Goal: Transaction & Acquisition: Purchase product/service

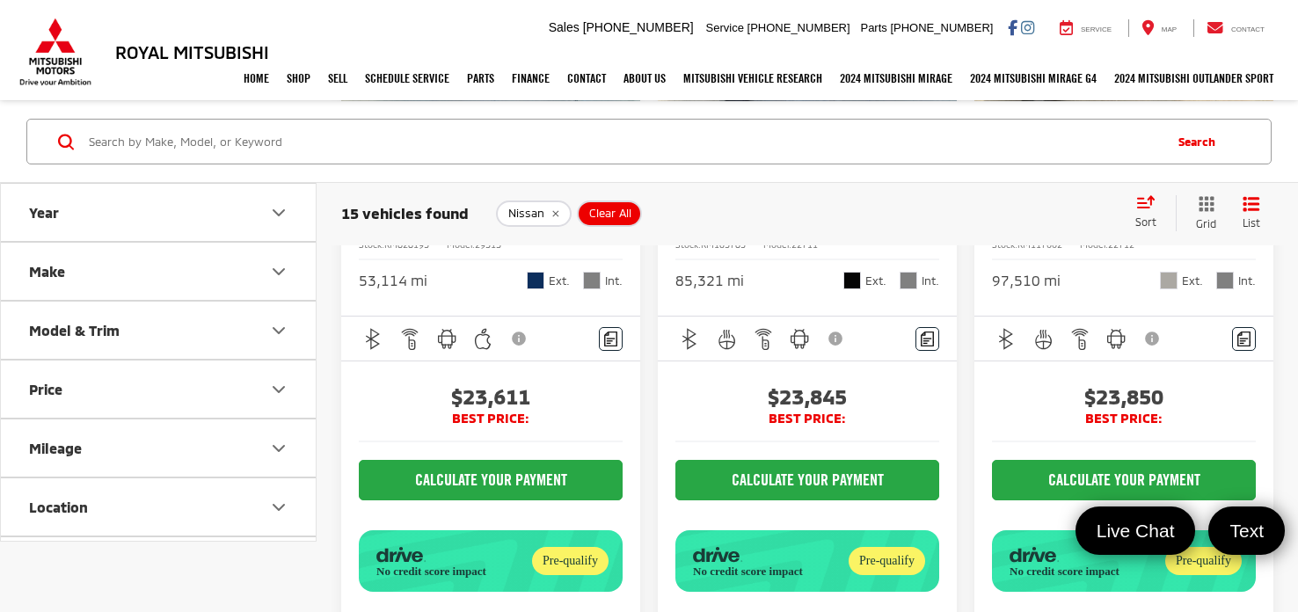
scroll to position [2397, 0]
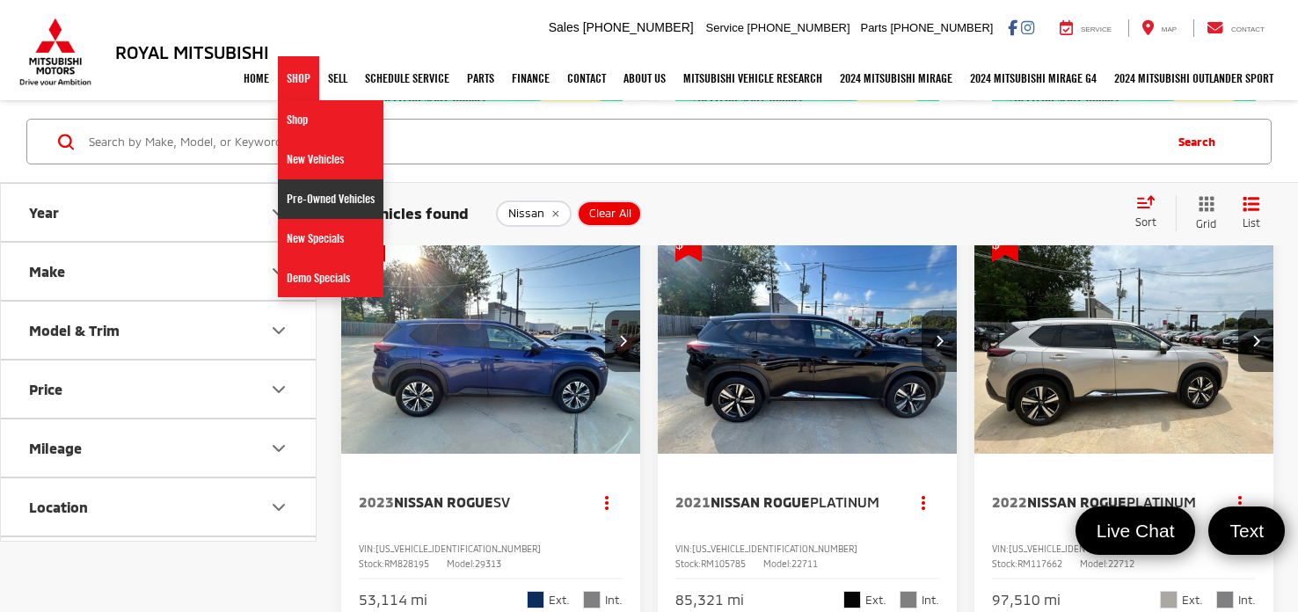
click at [286, 199] on link "Pre-Owned Vehicles" at bounding box center [331, 199] width 106 height 40
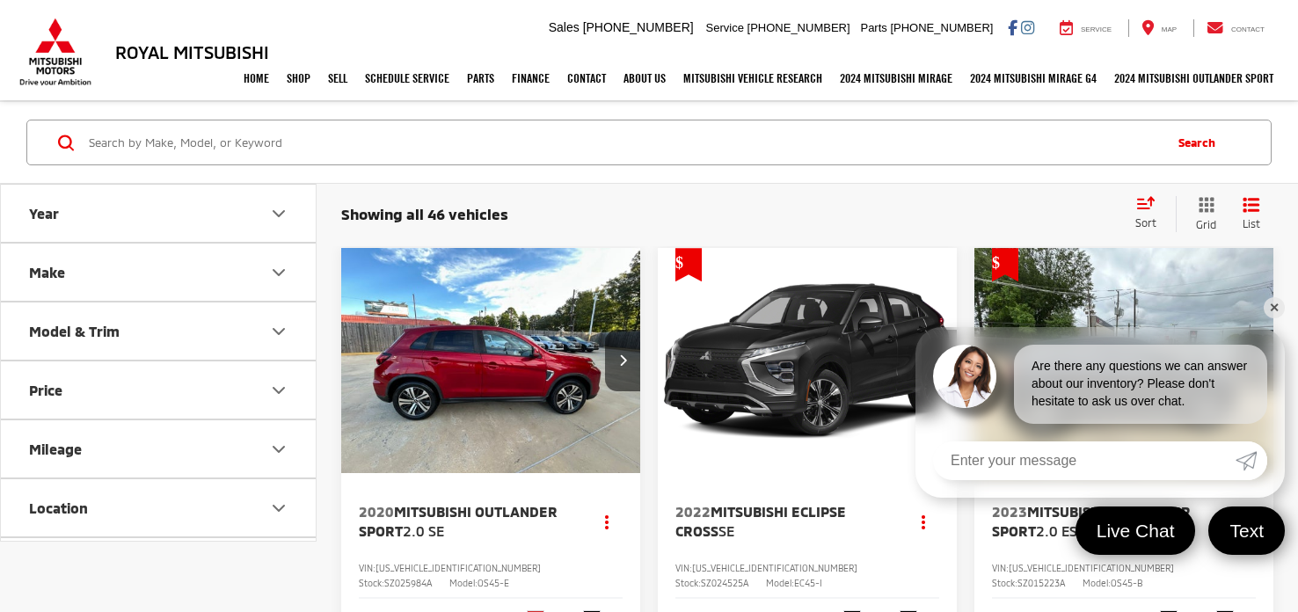
click at [1267, 309] on link "✕" at bounding box center [1274, 307] width 21 height 21
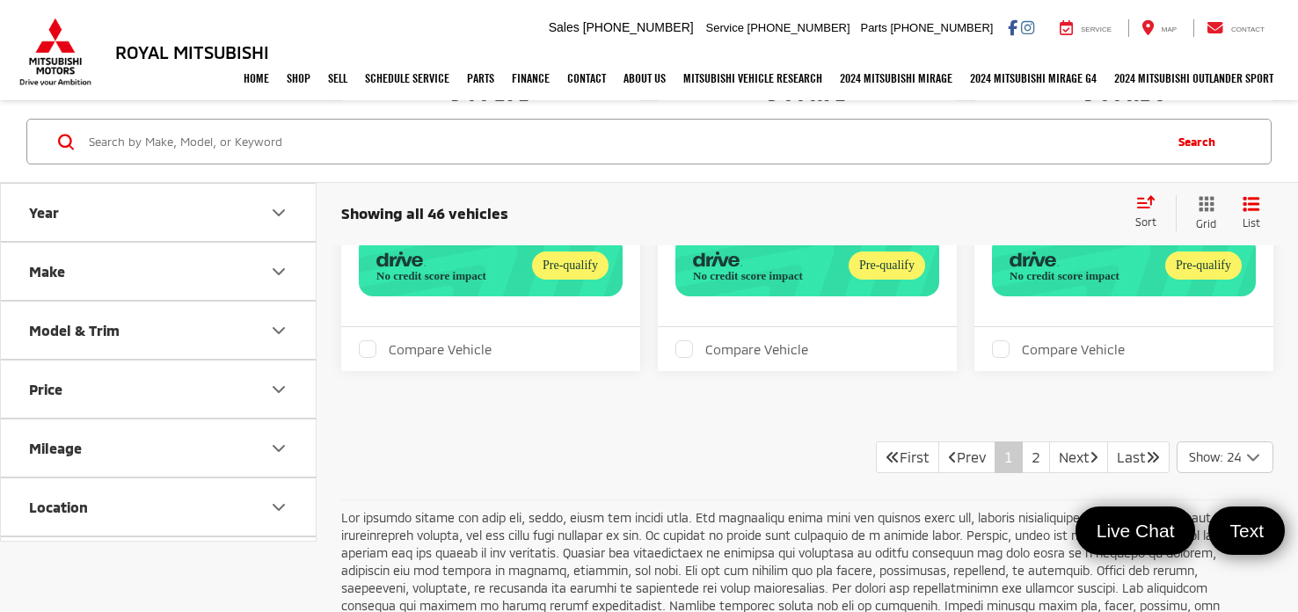
scroll to position [6196, 0]
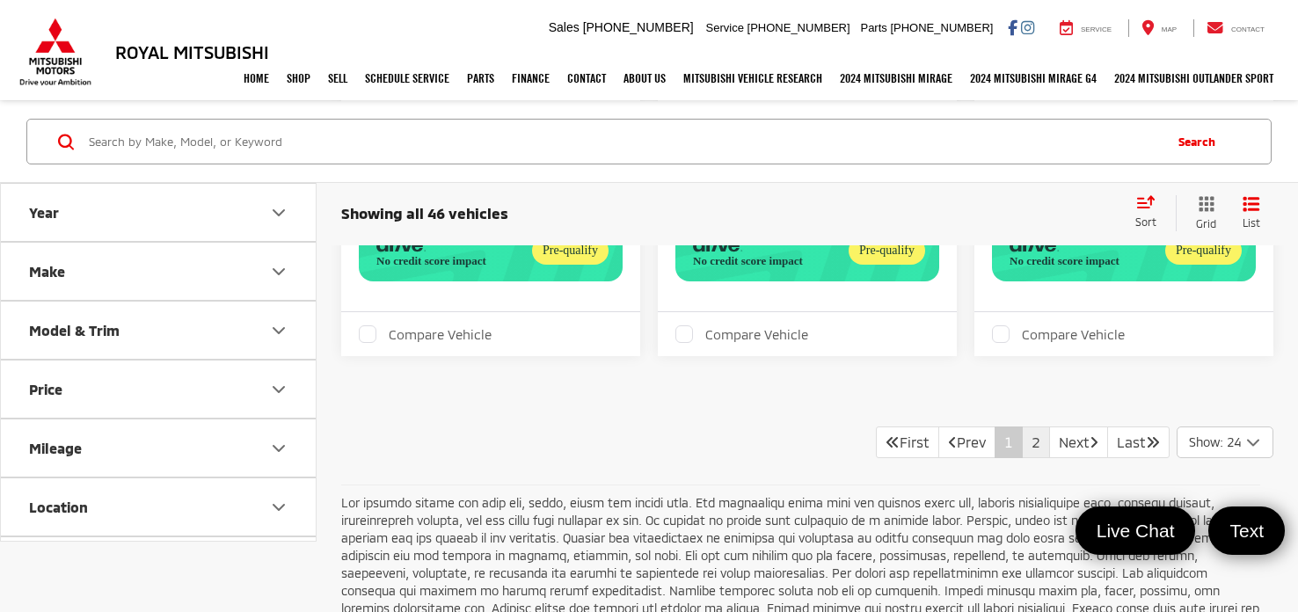
click at [1022, 426] on link "2" at bounding box center [1036, 442] width 28 height 32
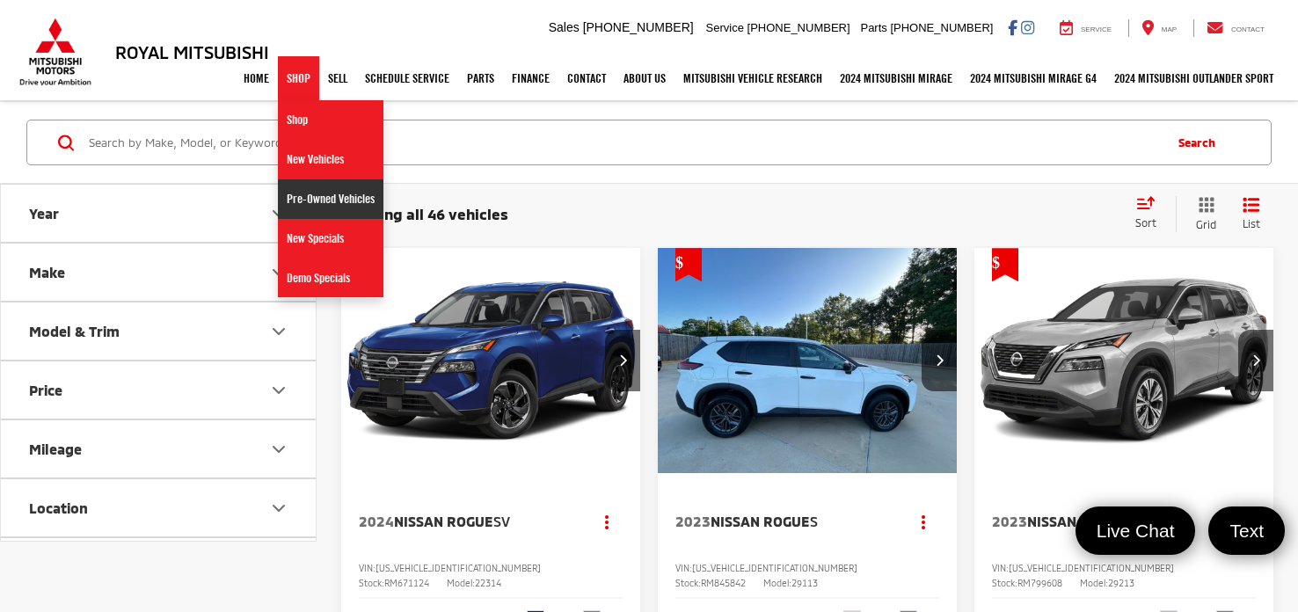
click at [297, 198] on link "Pre-Owned Vehicles" at bounding box center [331, 199] width 106 height 40
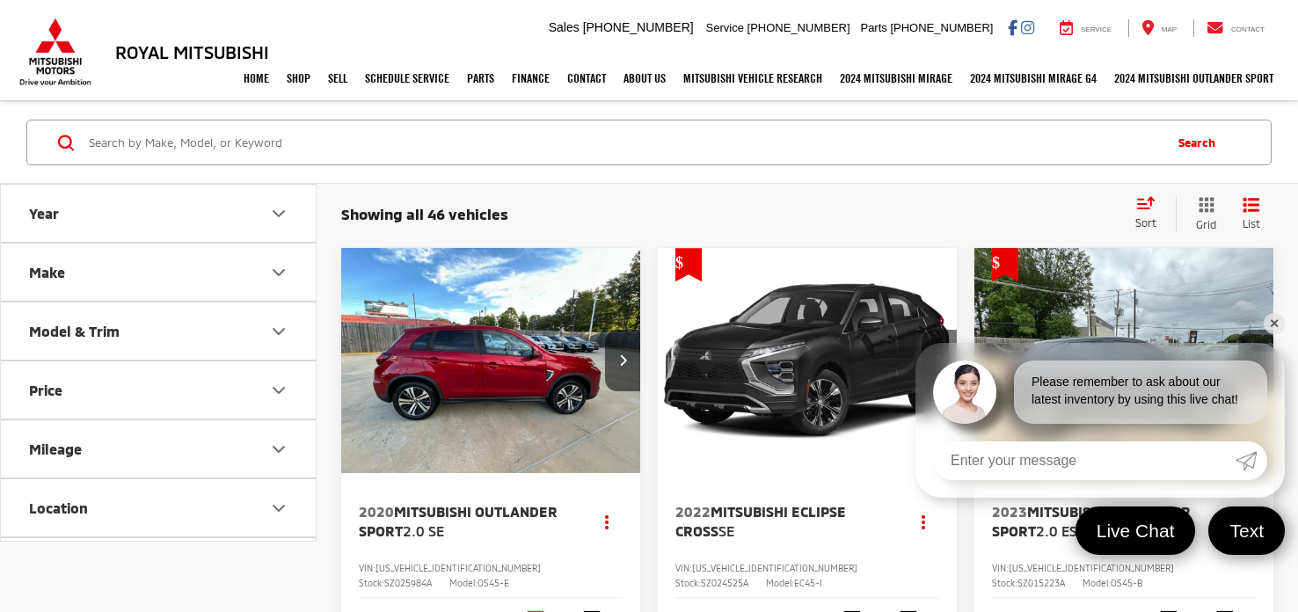
click at [1276, 321] on link "✕" at bounding box center [1274, 323] width 21 height 21
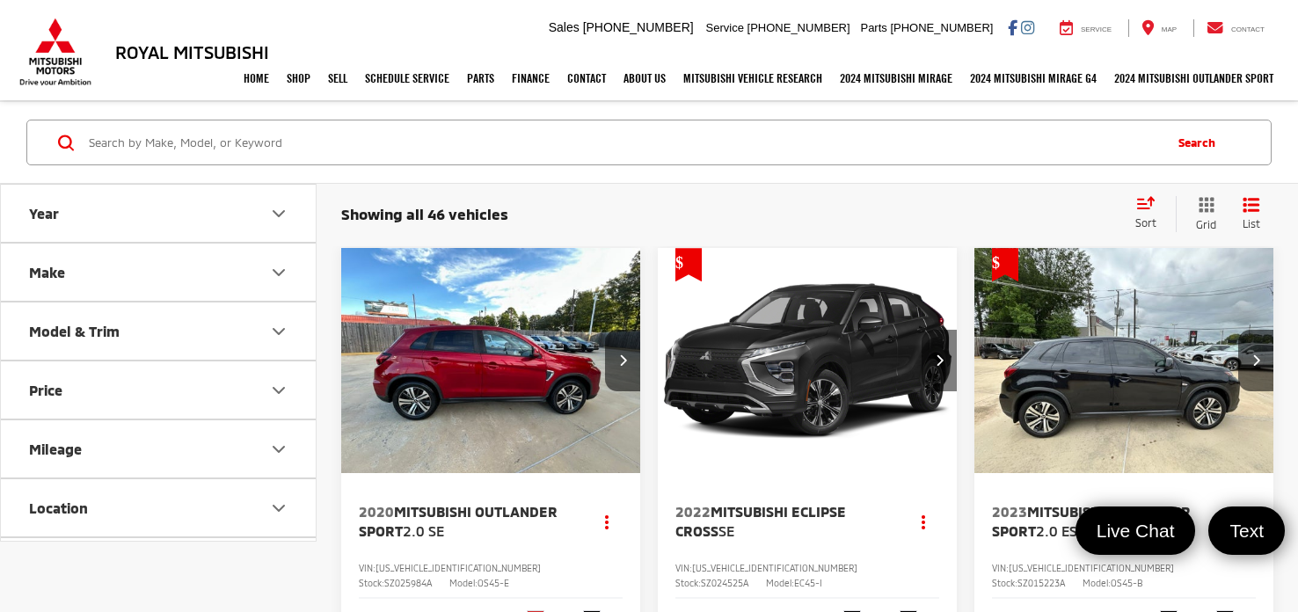
click at [937, 359] on icon "Next image" at bounding box center [940, 359] width 8 height 12
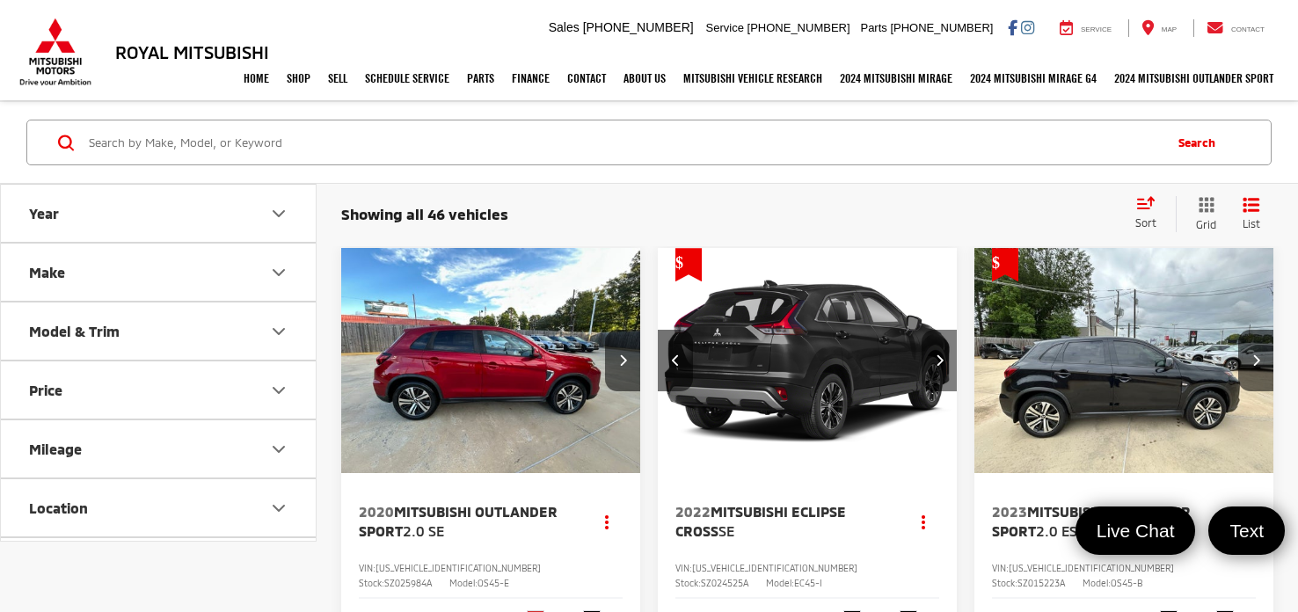
click at [937, 359] on icon "Next image" at bounding box center [940, 359] width 8 height 12
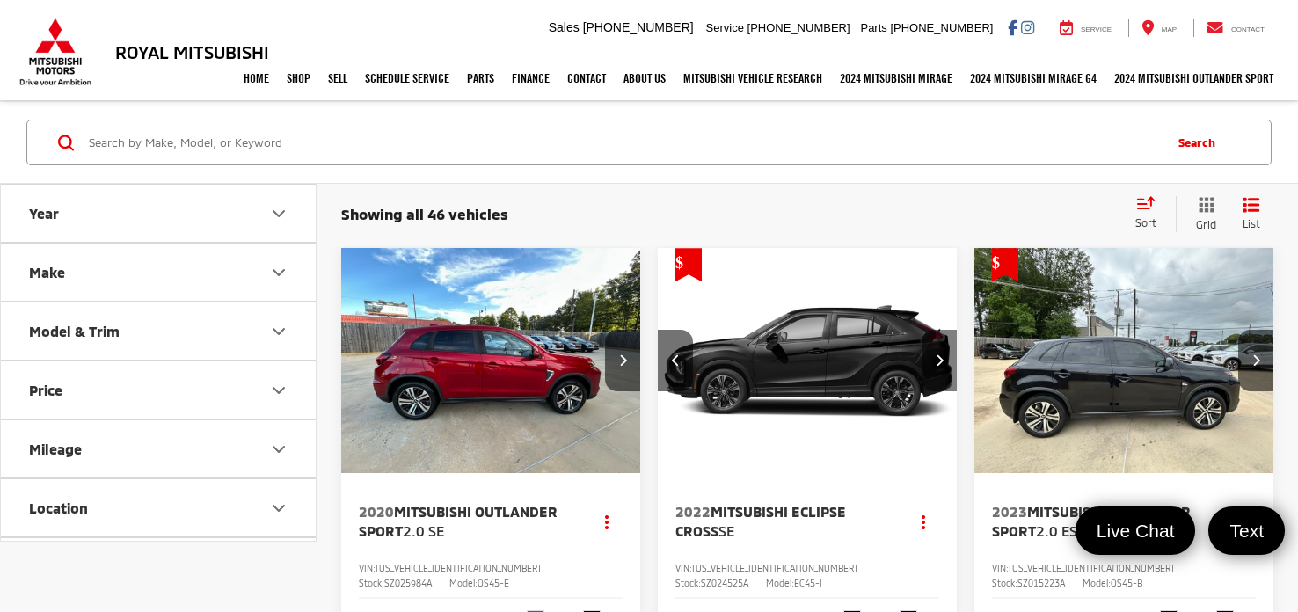
click at [937, 359] on icon "Next image" at bounding box center [940, 359] width 8 height 12
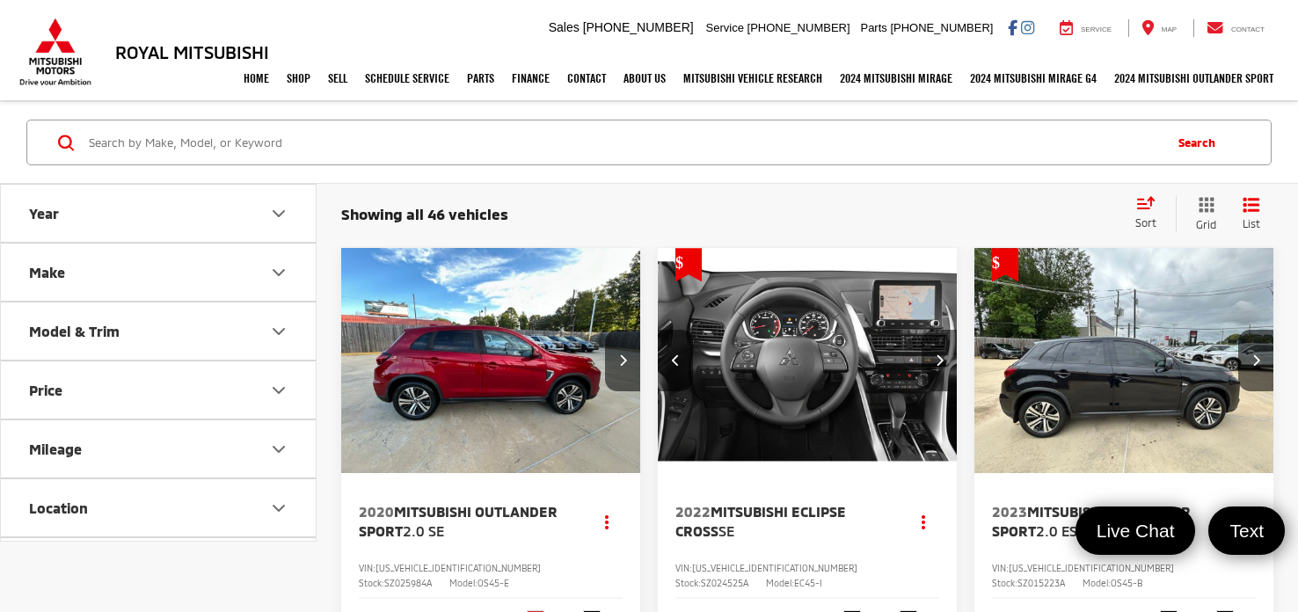
click at [937, 359] on icon "Next image" at bounding box center [940, 359] width 8 height 12
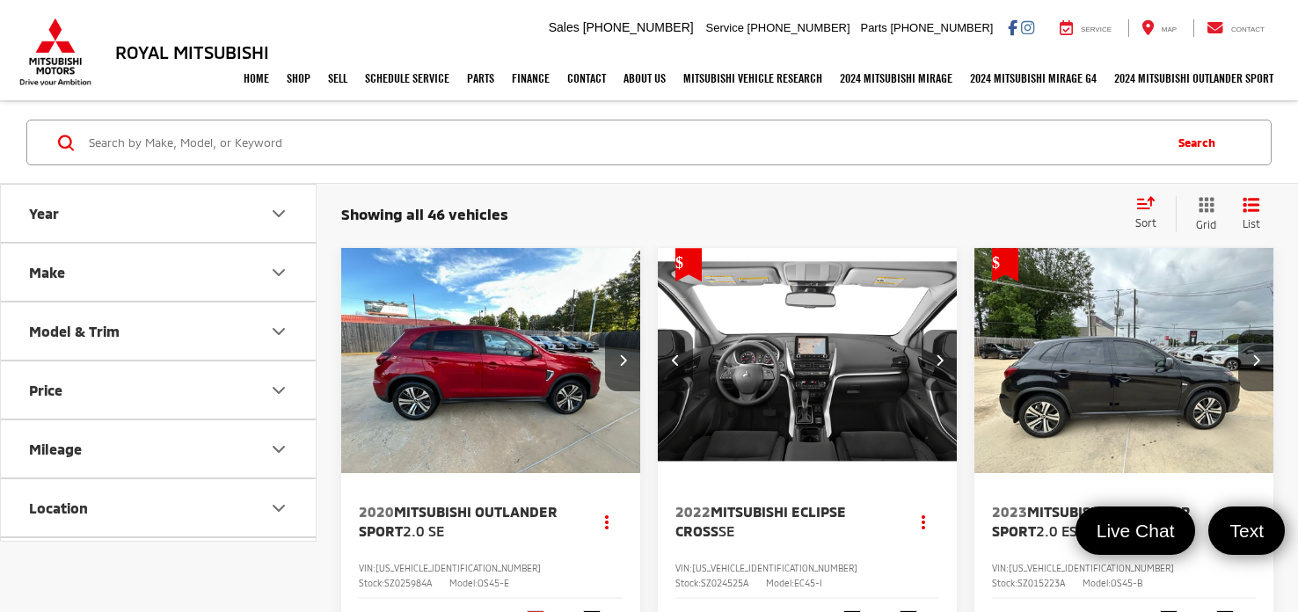
click at [937, 359] on icon "Next image" at bounding box center [940, 359] width 8 height 12
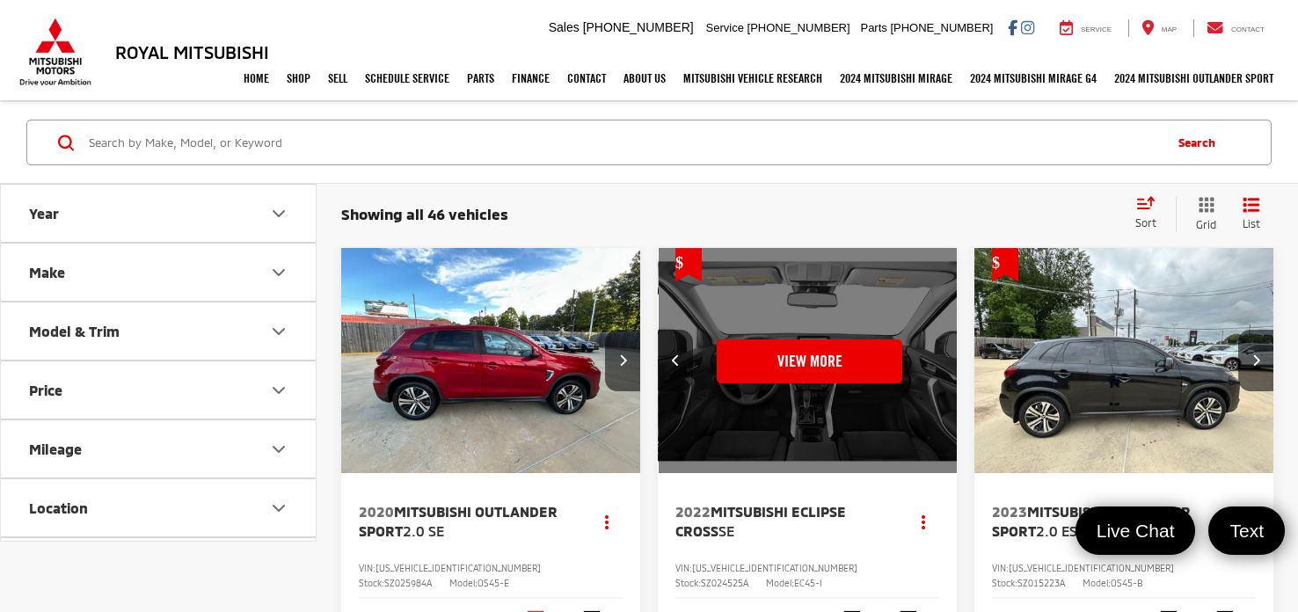
click at [937, 359] on div "View More" at bounding box center [810, 361] width 302 height 226
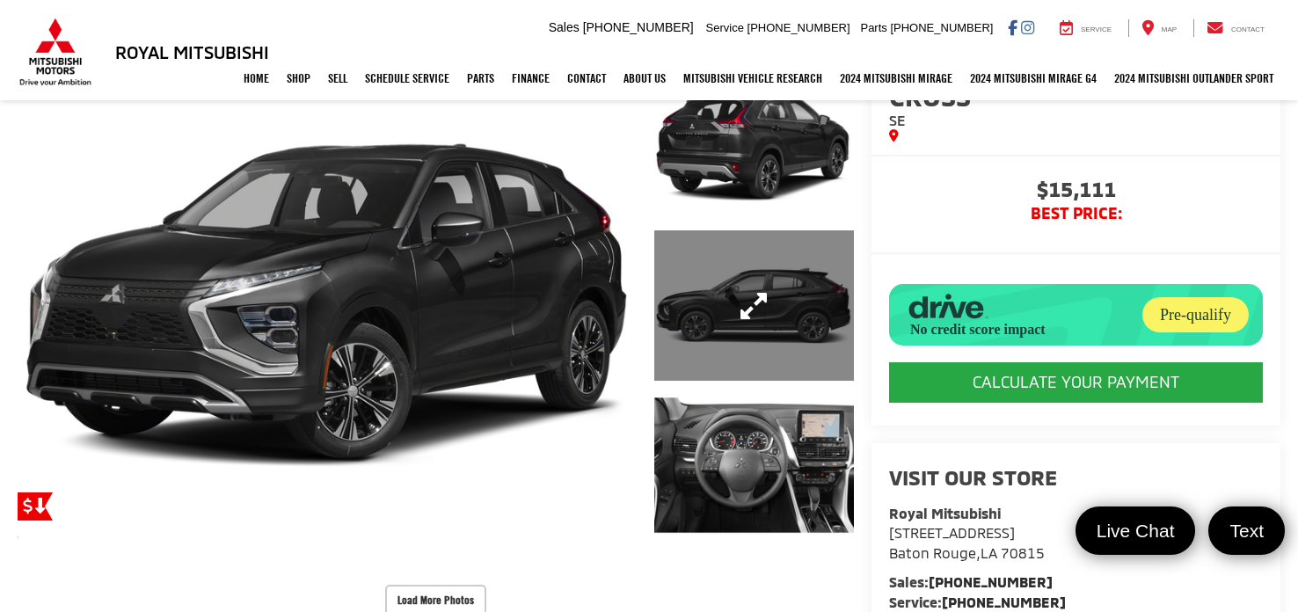
scroll to position [190, 0]
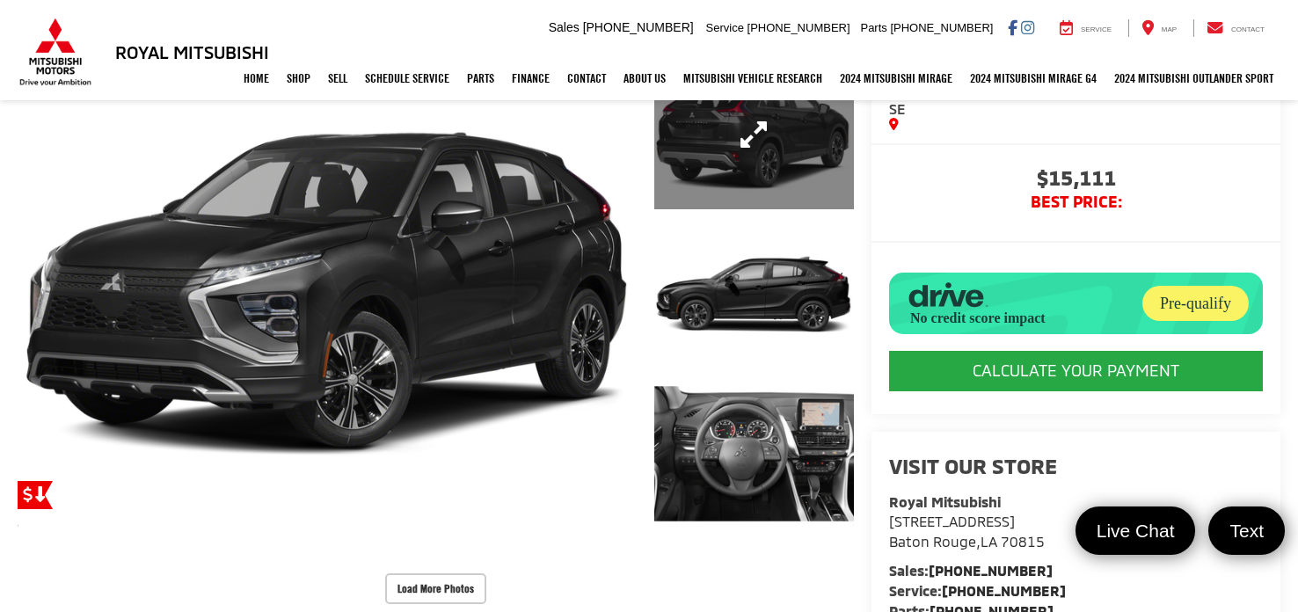
click at [723, 171] on link "Expand Photo 1" at bounding box center [754, 134] width 200 height 149
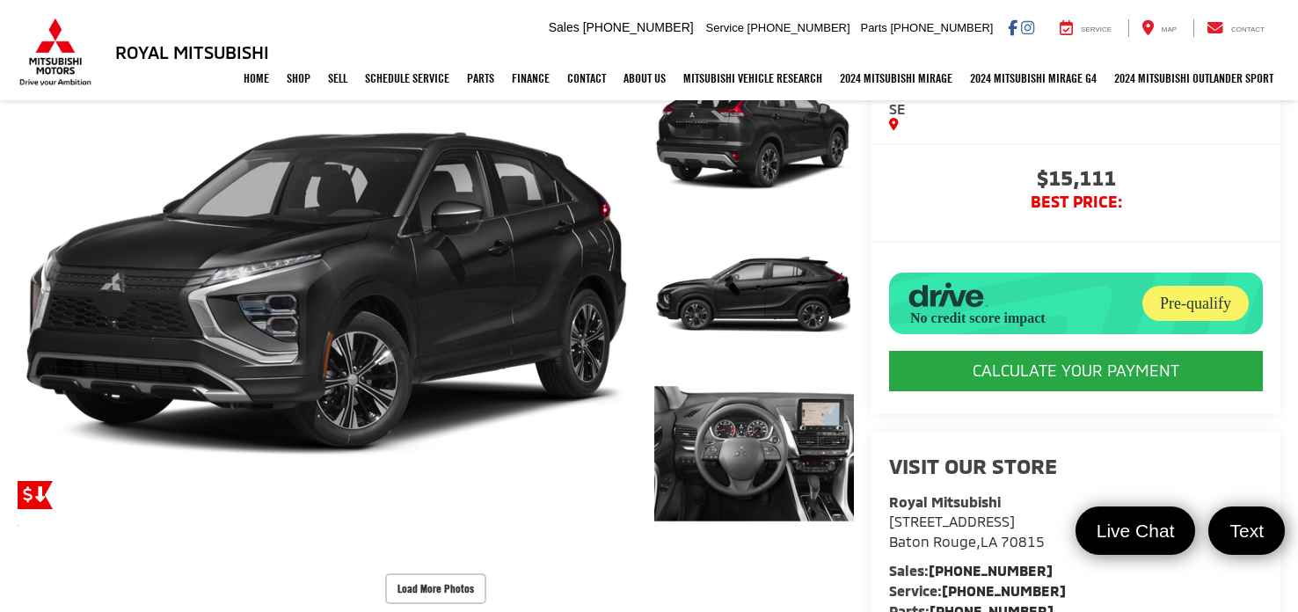
click at [0, 0] on div "2022 Mitsubishi Eclipse Cross SE 0" at bounding box center [0, 0] width 0 height 0
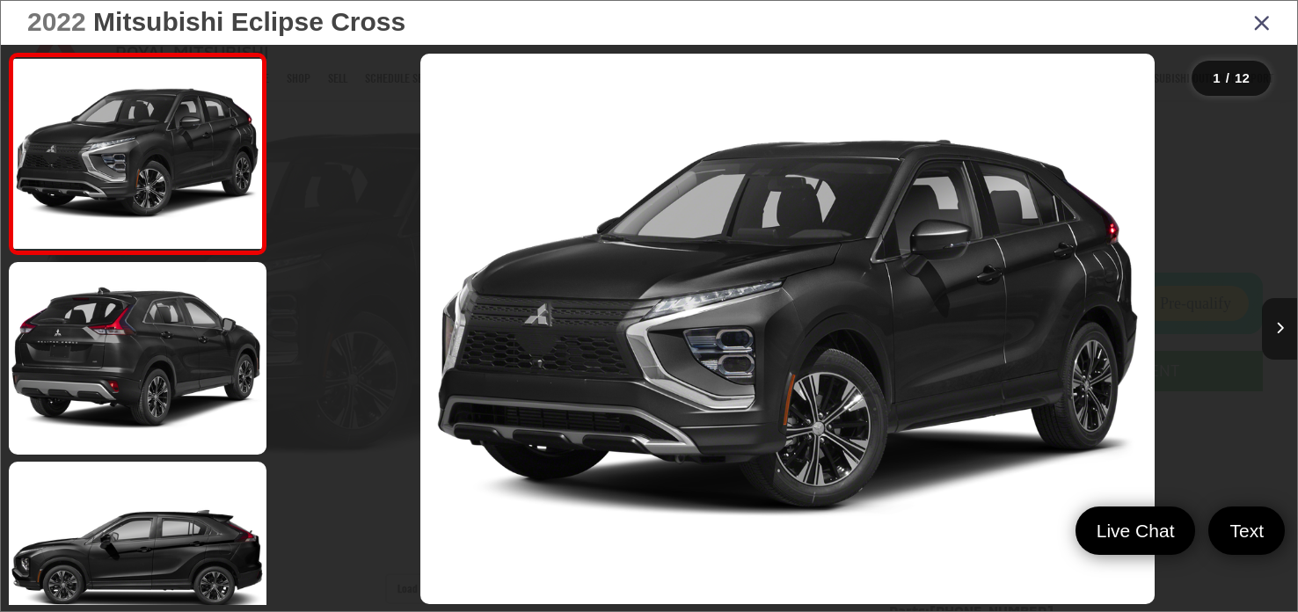
click at [1293, 330] on button "Next image" at bounding box center [1279, 329] width 35 height 62
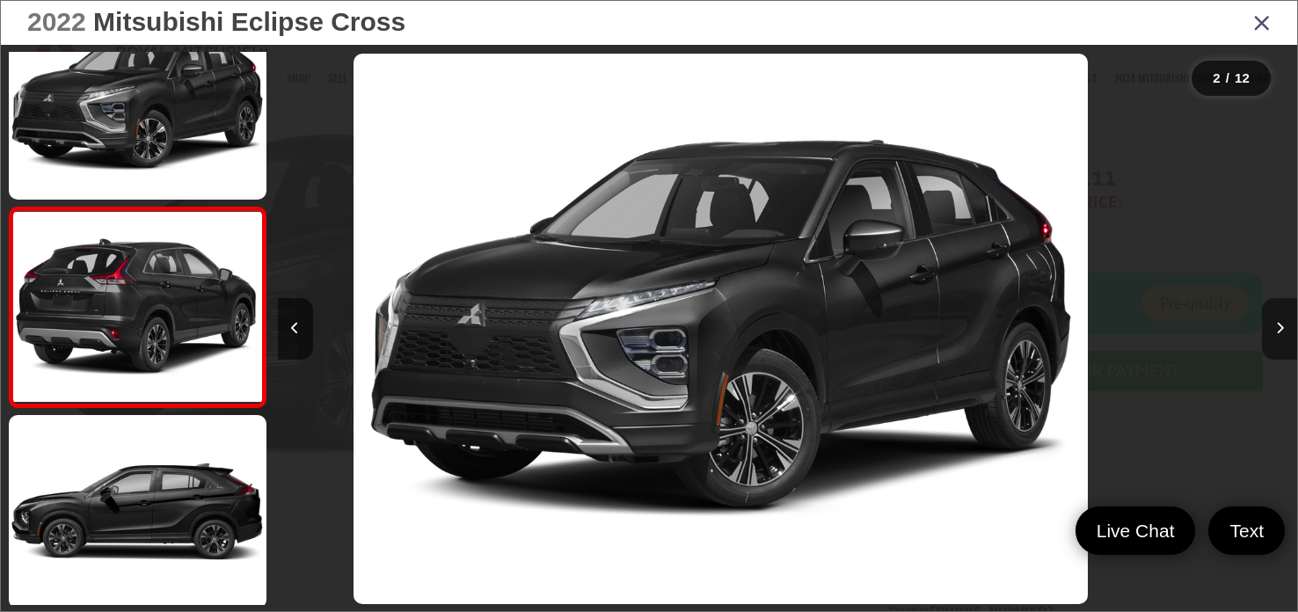
scroll to position [76, 0]
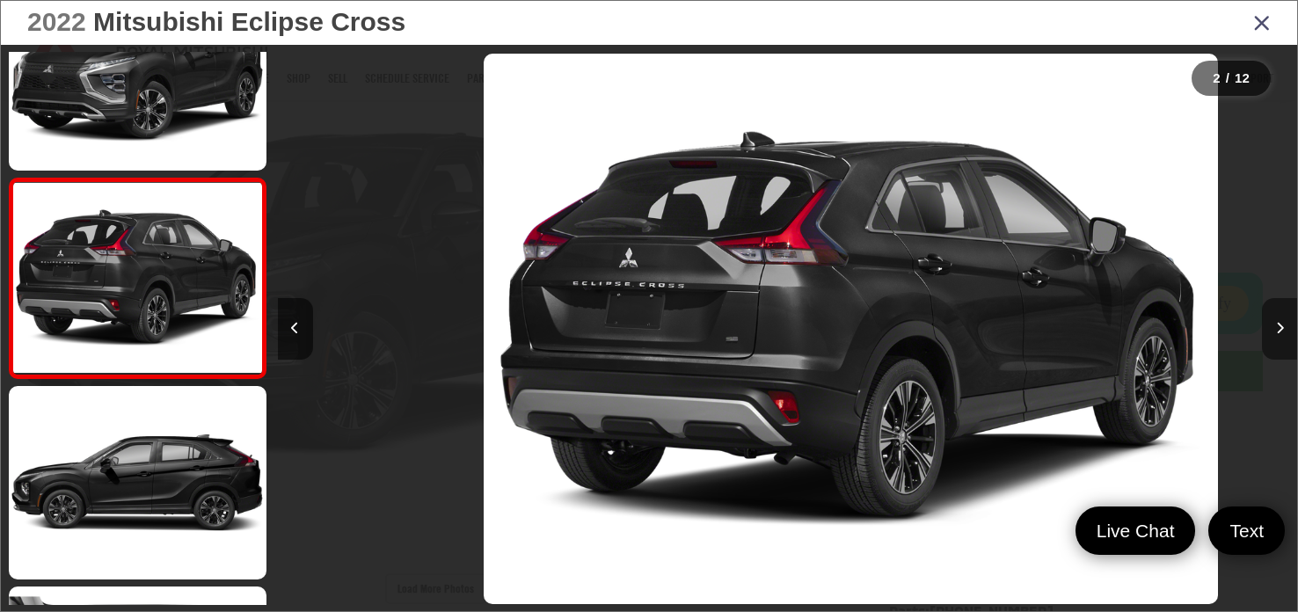
click at [1293, 330] on button "Next image" at bounding box center [1279, 329] width 35 height 62
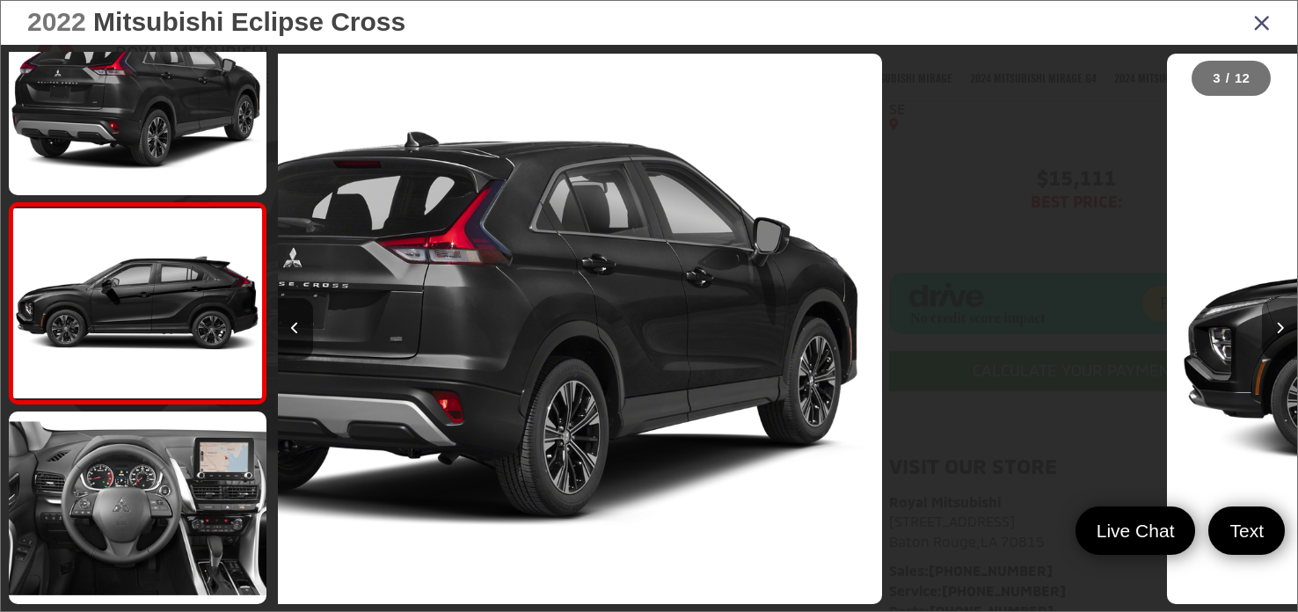
scroll to position [275, 0]
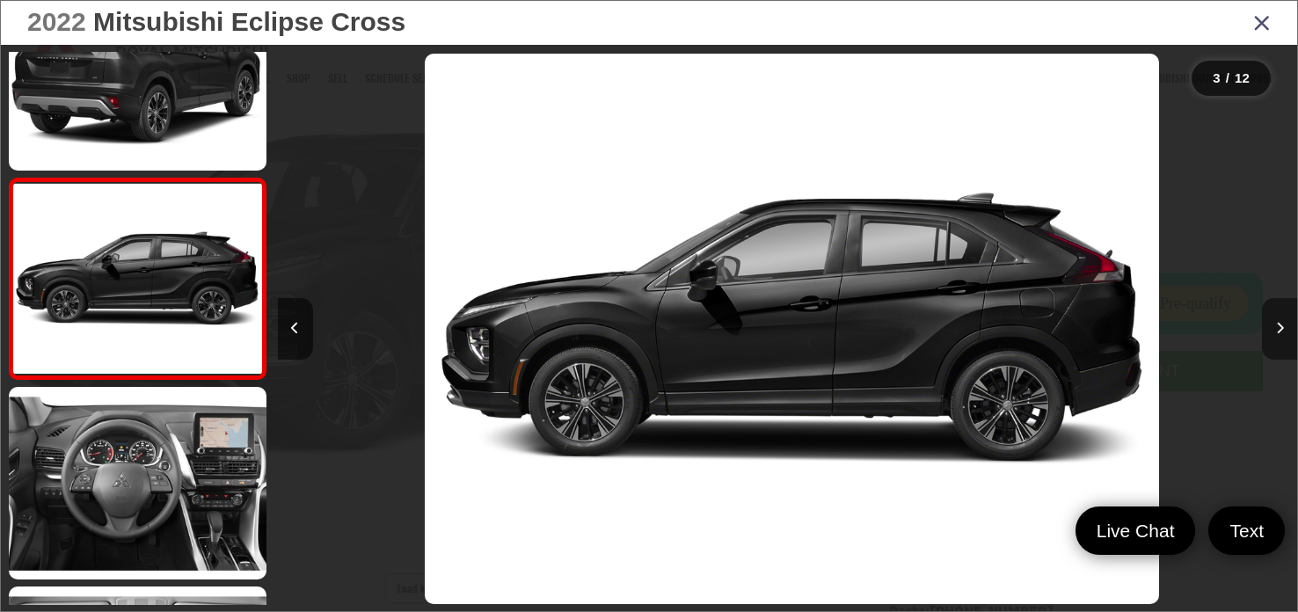
click at [1293, 330] on button "Next image" at bounding box center [1279, 329] width 35 height 62
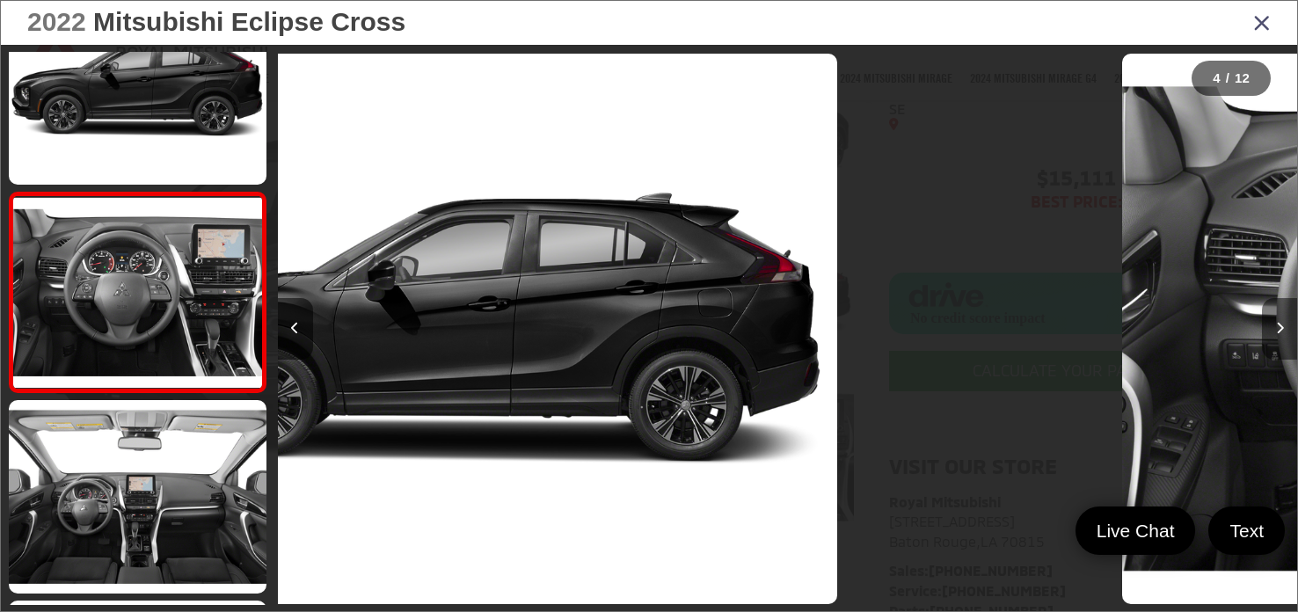
scroll to position [476, 0]
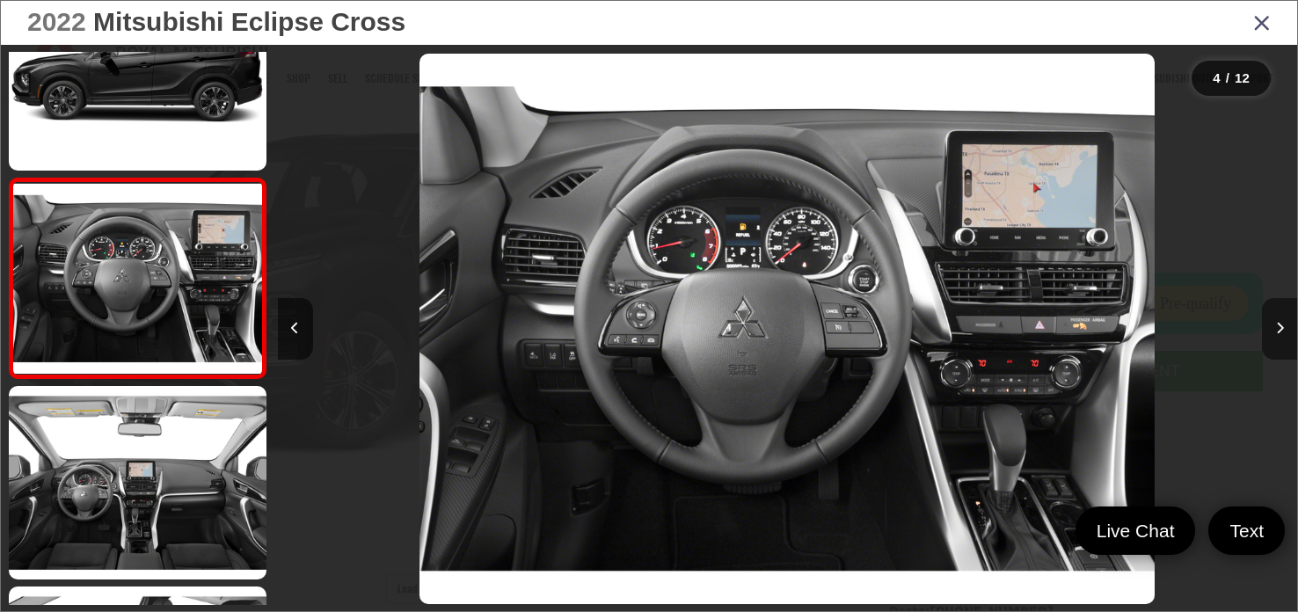
click at [1293, 330] on button "Next image" at bounding box center [1279, 329] width 35 height 62
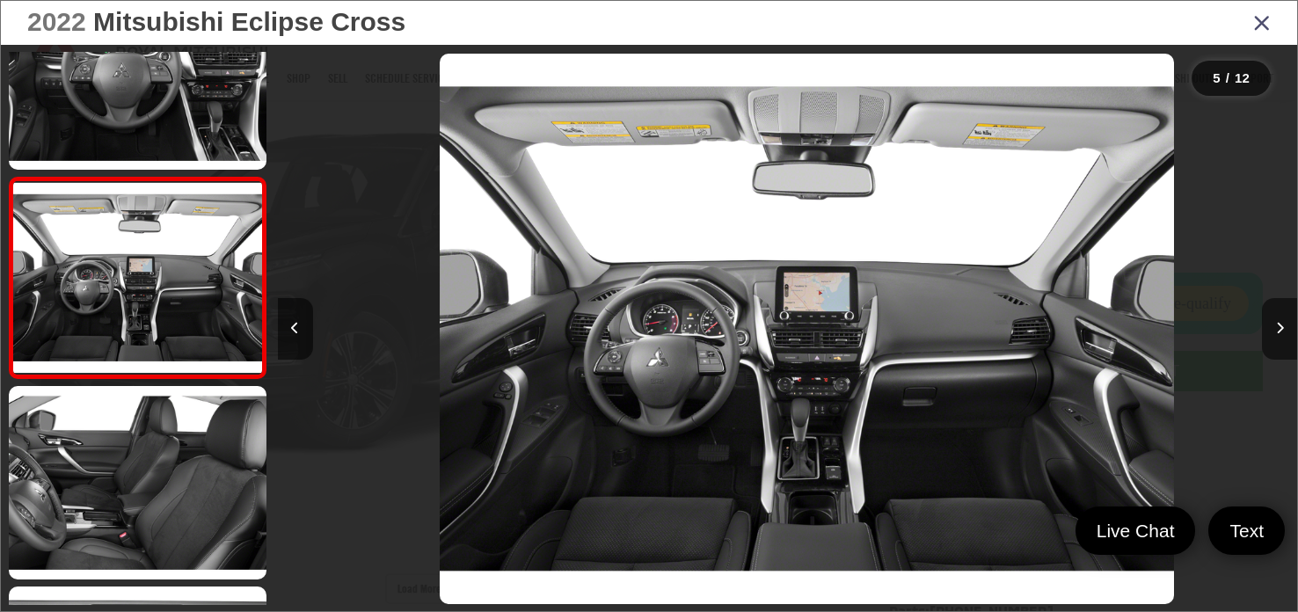
scroll to position [0, 4078]
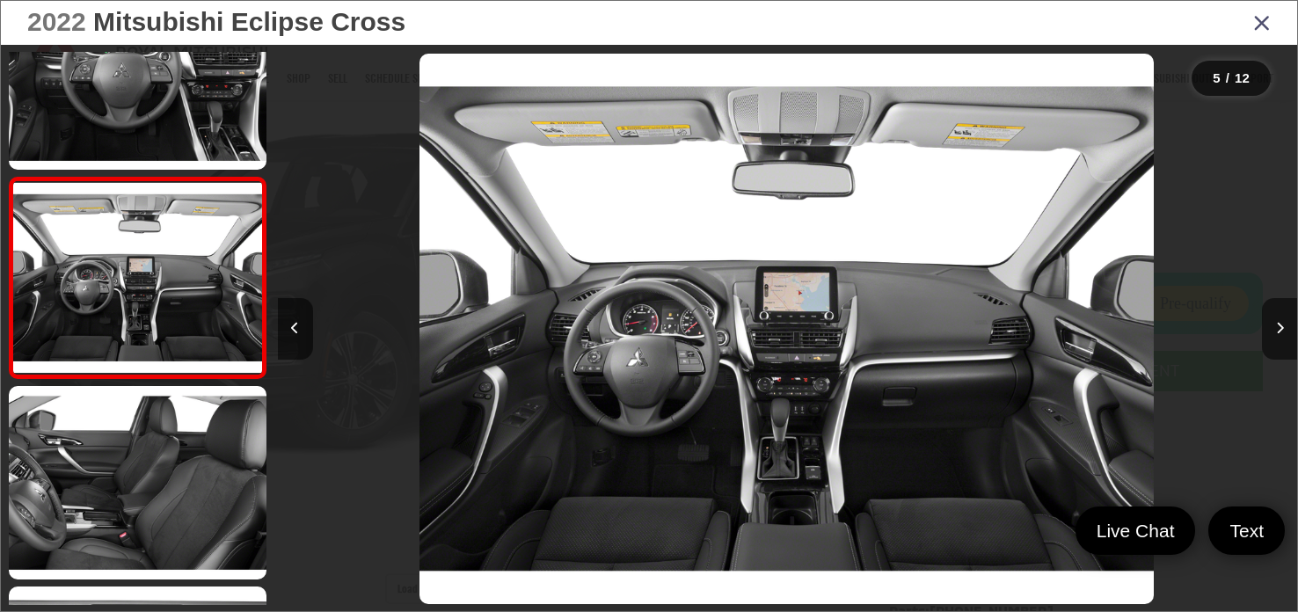
click at [1264, 18] on icon "Close gallery" at bounding box center [1262, 22] width 18 height 23
